Goal: Task Accomplishment & Management: Complete application form

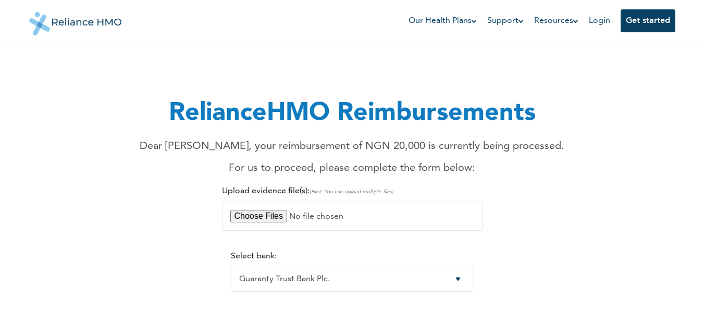
select select "9"
